Goal: Task Accomplishment & Management: Manage account settings

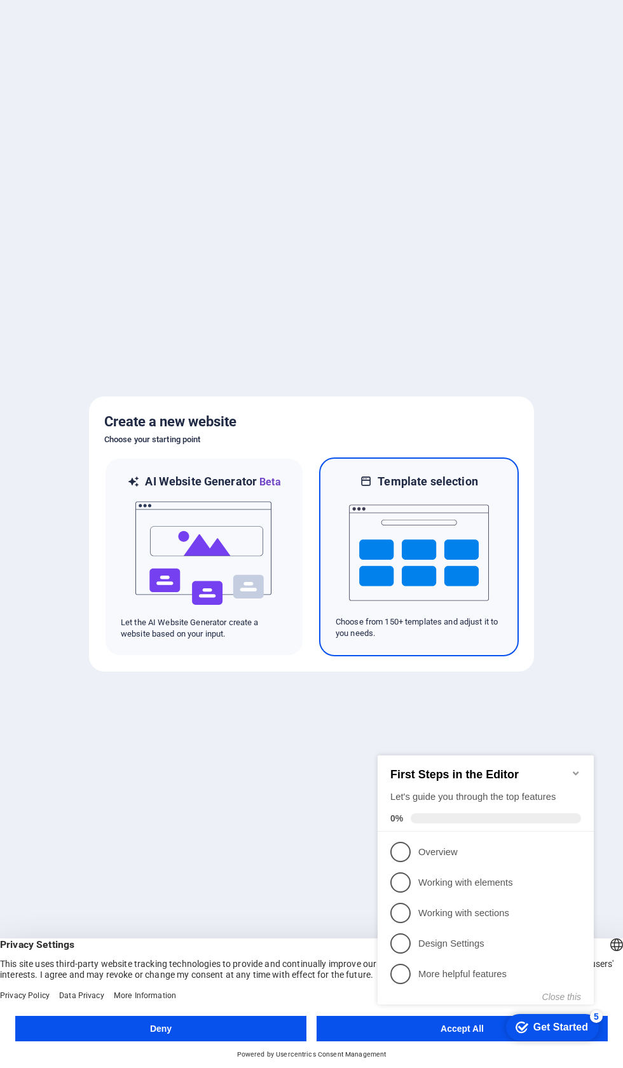
click at [424, 546] on img at bounding box center [419, 552] width 140 height 127
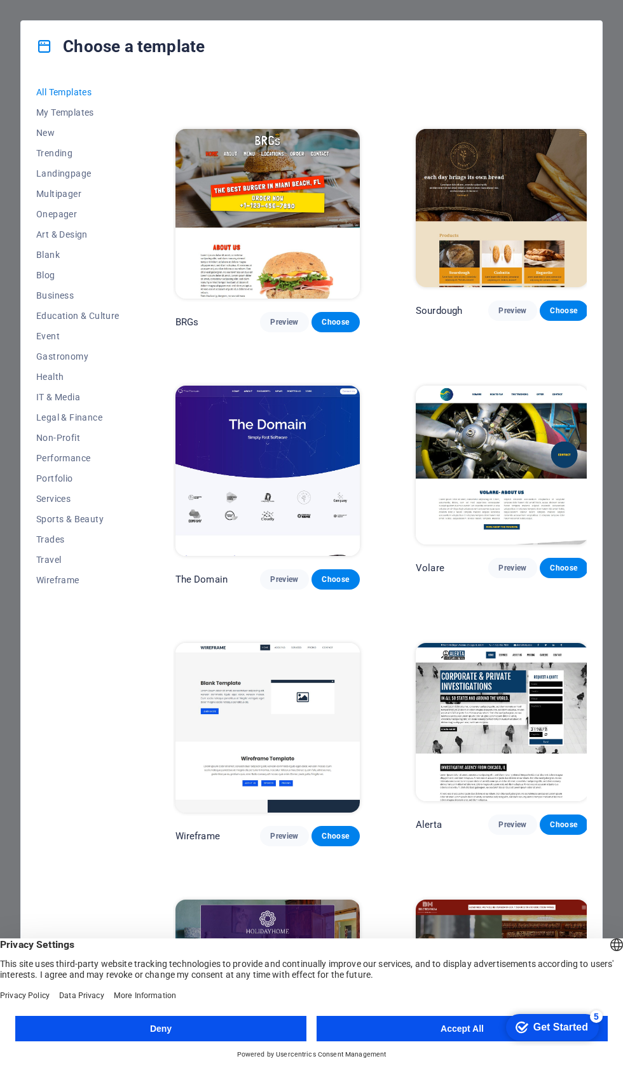
scroll to position [2341, 0]
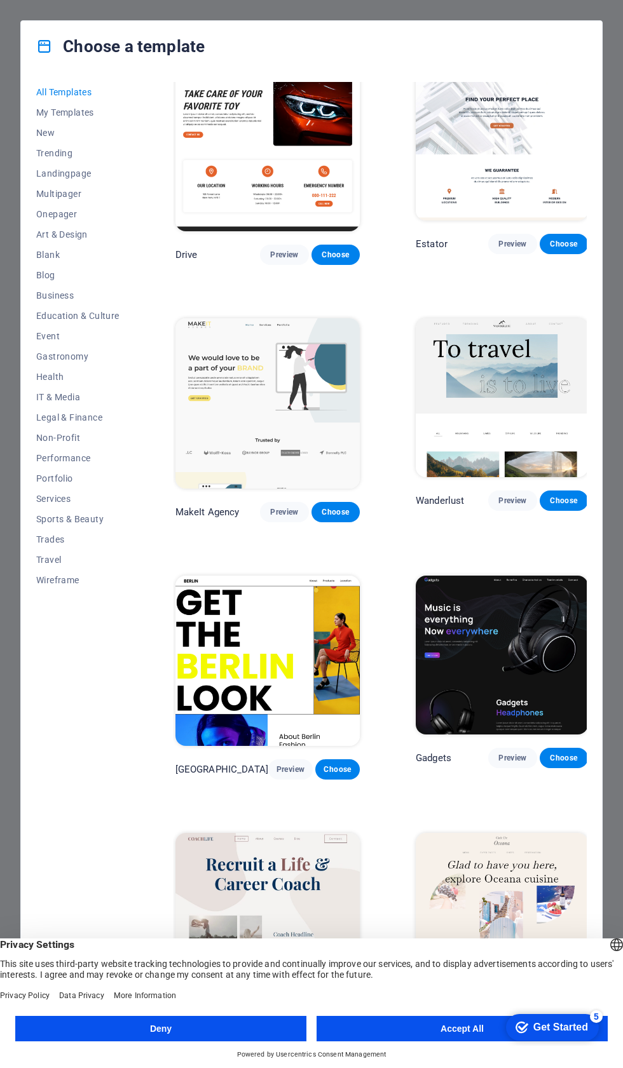
click at [421, 1022] on button "Accept All" at bounding box center [461, 1028] width 291 height 25
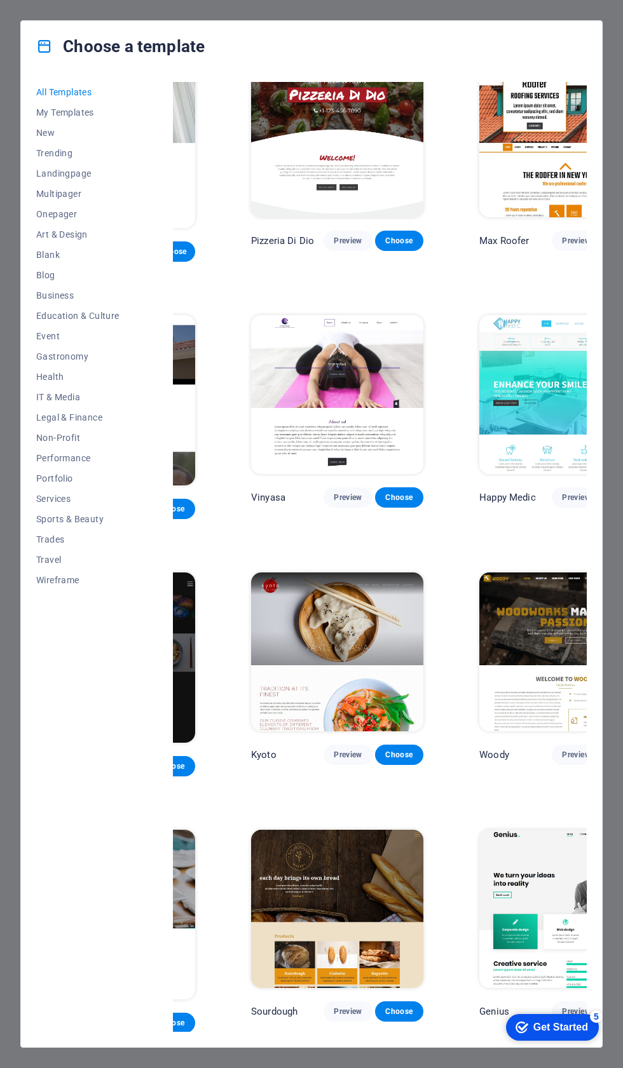
scroll to position [5170, 165]
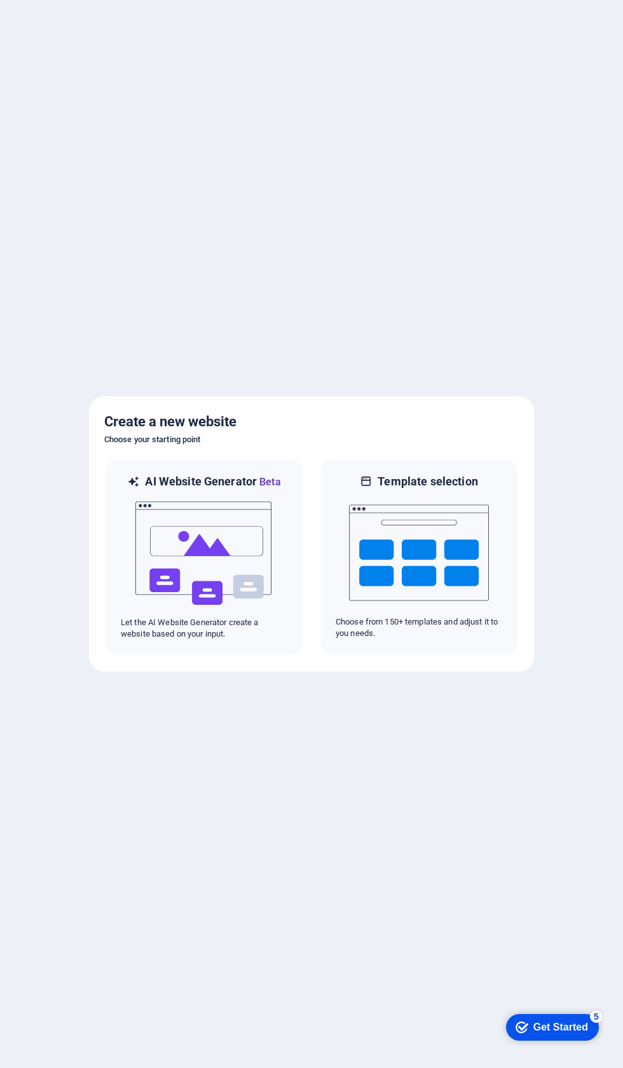
click at [452, 781] on div at bounding box center [311, 534] width 623 height 1068
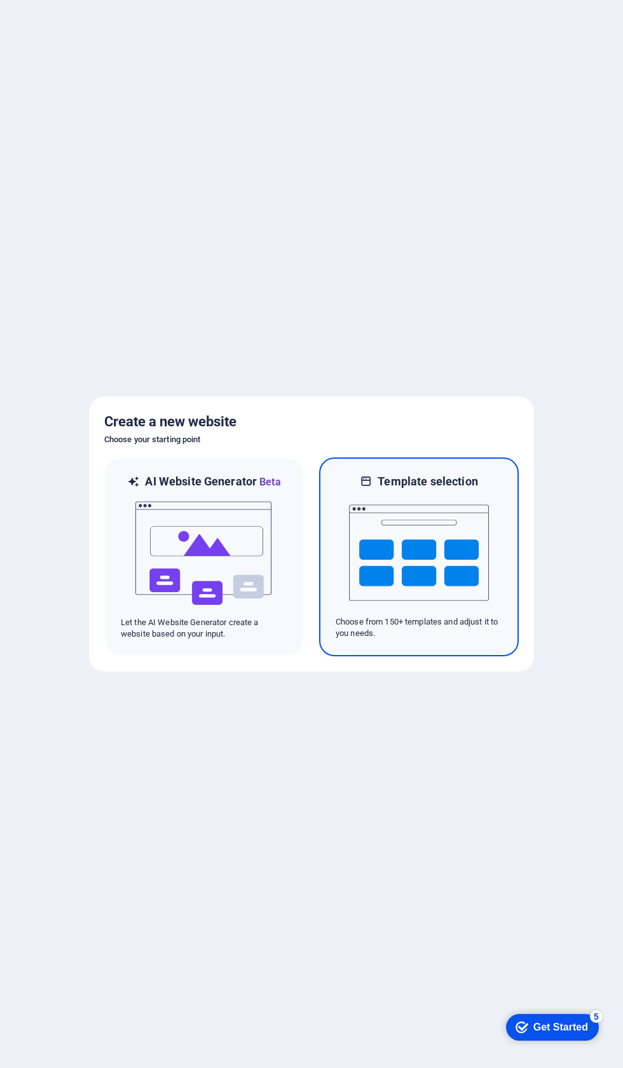
click at [396, 536] on img at bounding box center [419, 552] width 140 height 127
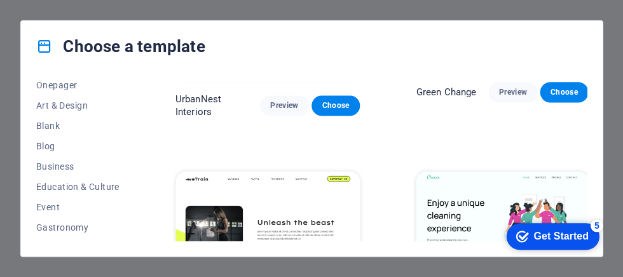
scroll to position [130, 0]
click at [43, 123] on span "Blank" at bounding box center [77, 124] width 83 height 10
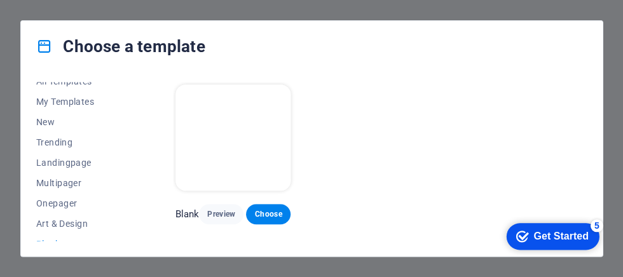
scroll to position [9, 0]
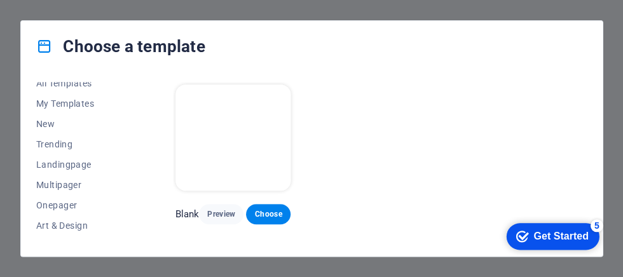
click at [53, 160] on span "Landingpage" at bounding box center [77, 164] width 83 height 10
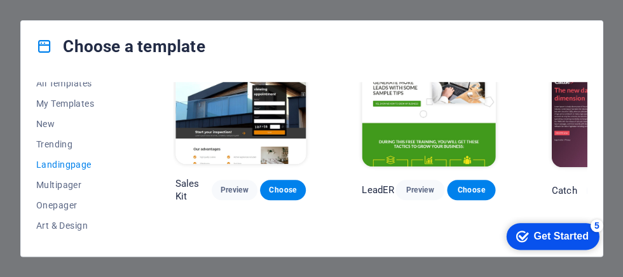
scroll to position [1311, 0]
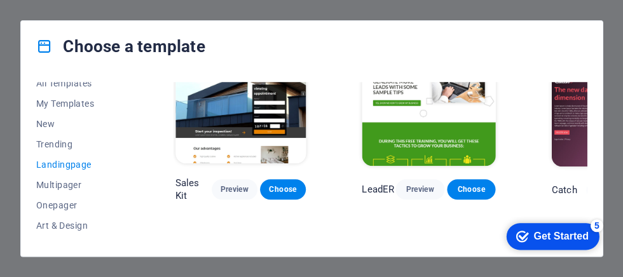
click at [279, 182] on button "Choose" at bounding box center [283, 189] width 46 height 20
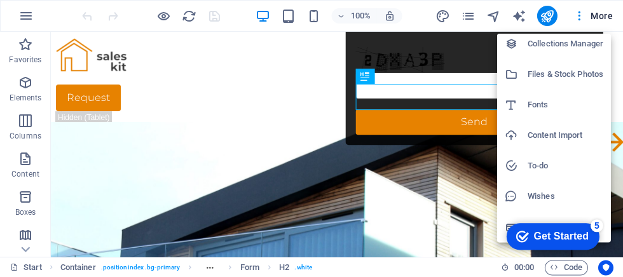
scroll to position [127, 0]
click at [33, 20] on div at bounding box center [311, 138] width 623 height 277
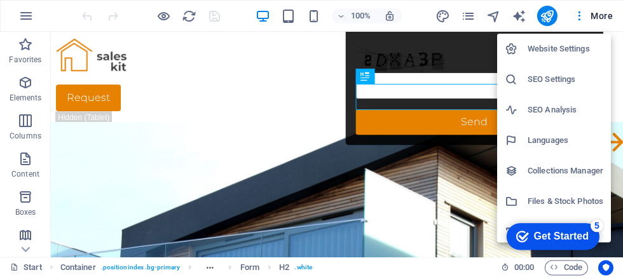
scroll to position [0, 0]
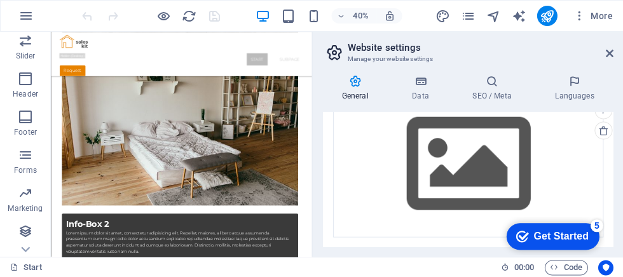
scroll to position [347, 0]
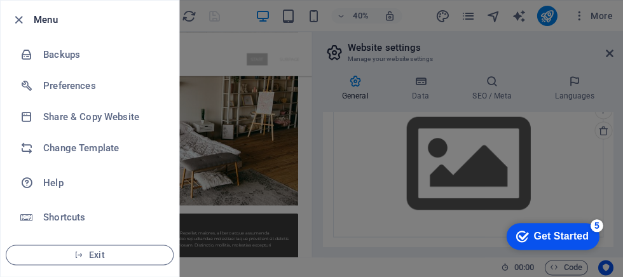
click at [86, 259] on span "Exit" at bounding box center [90, 255] width 146 height 10
